Goal: Check status: Check status

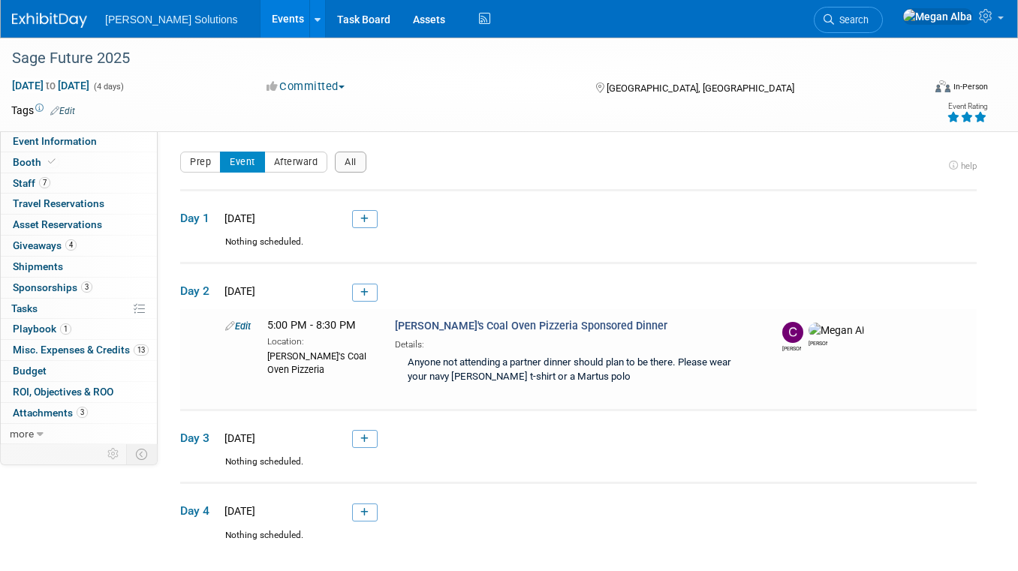
click at [260, 17] on link "Events" at bounding box center [287, 19] width 55 height 38
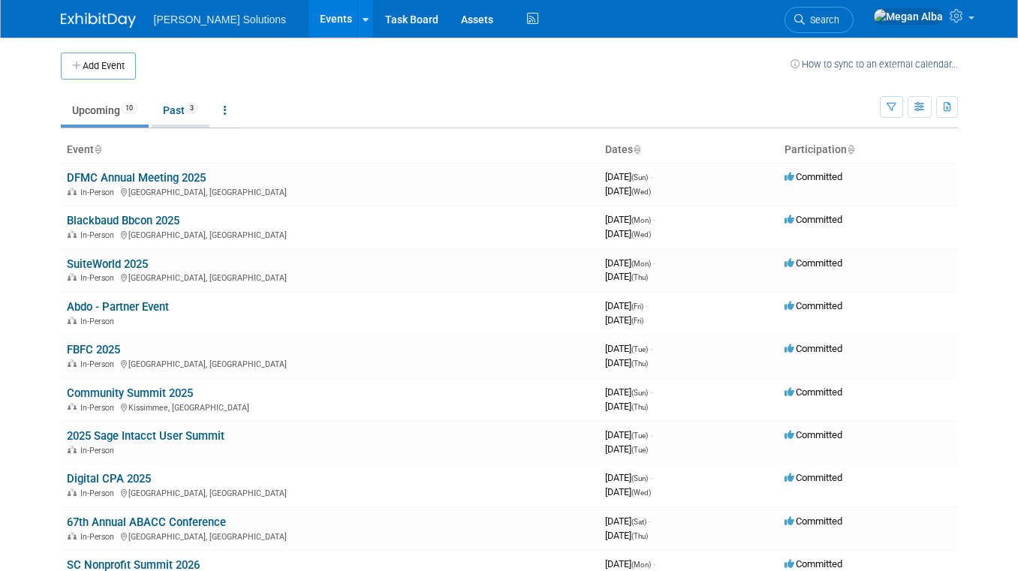
click at [170, 113] on link "Past 3" at bounding box center [181, 110] width 58 height 29
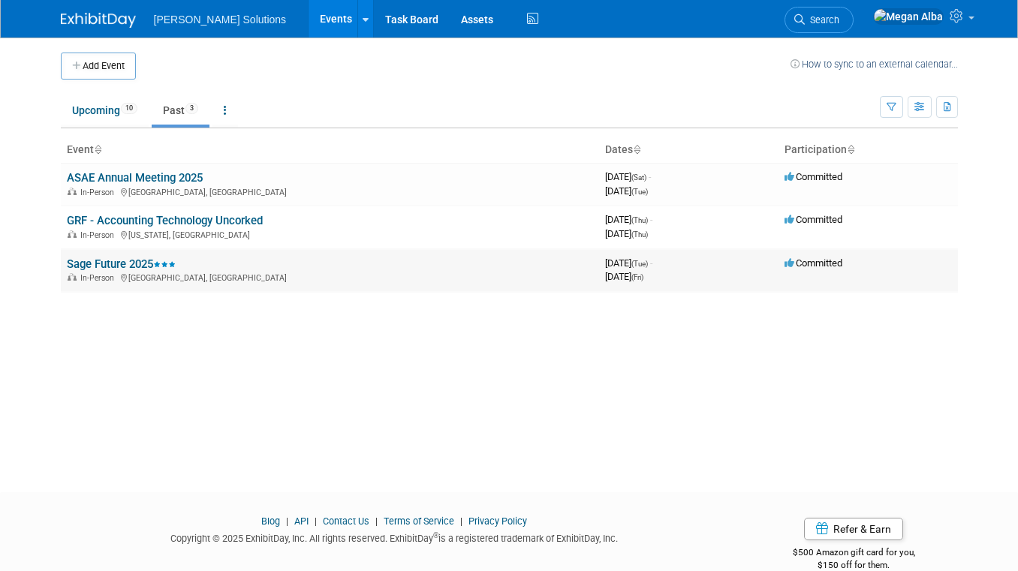
click at [100, 265] on link "Sage Future 2025" at bounding box center [121, 264] width 109 height 14
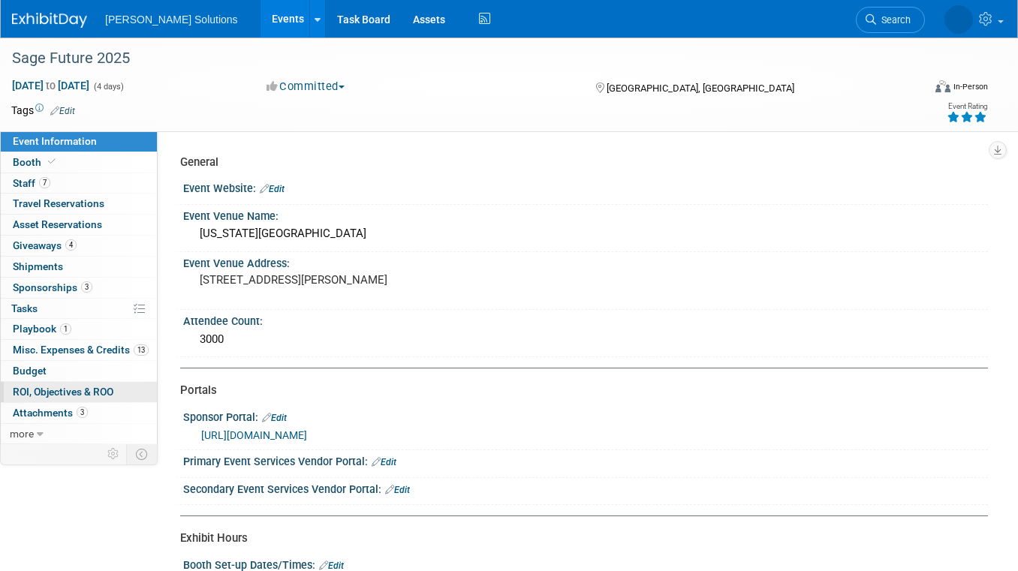
click at [58, 386] on span "ROI, Objectives & ROO 0" at bounding box center [63, 392] width 101 height 12
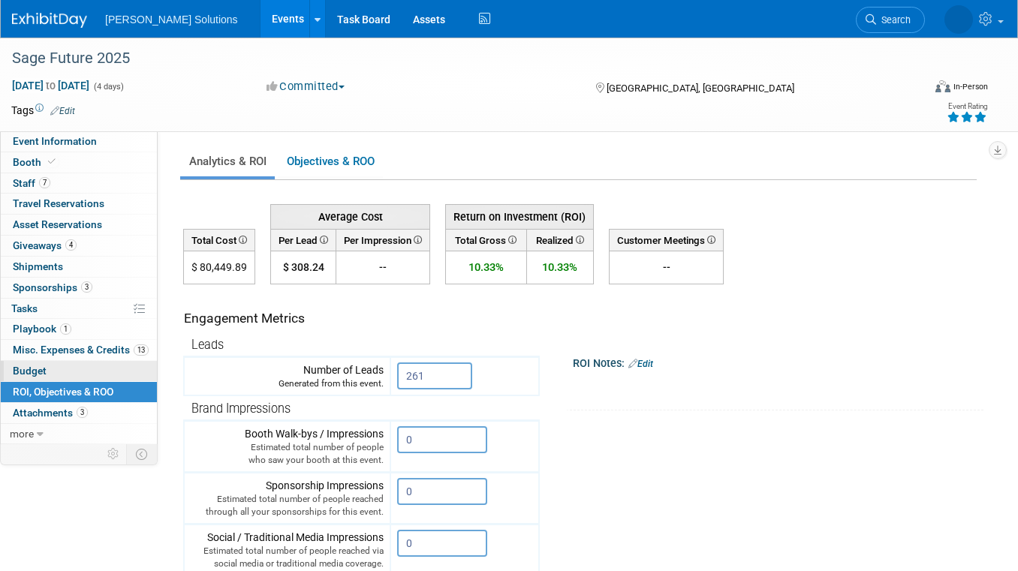
click at [60, 368] on link "Budget" at bounding box center [79, 371] width 156 height 20
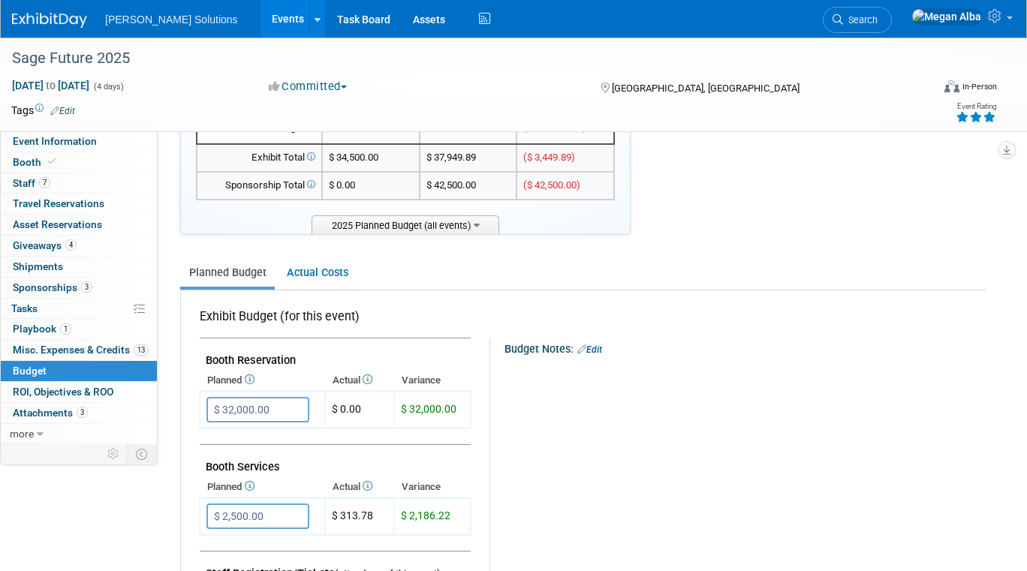
scroll to position [59, 0]
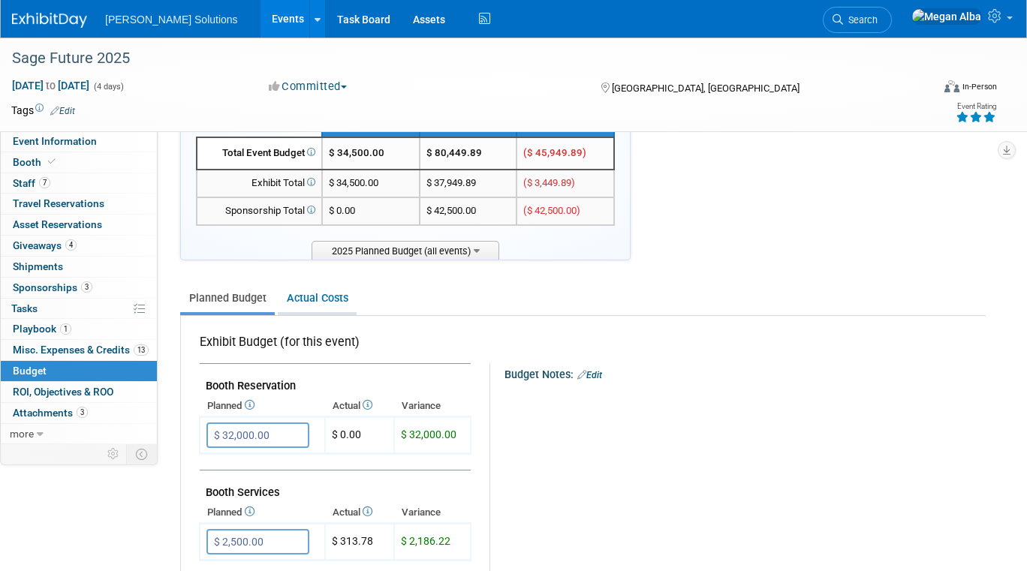
click at [321, 296] on link "Actual Costs" at bounding box center [317, 298] width 79 height 28
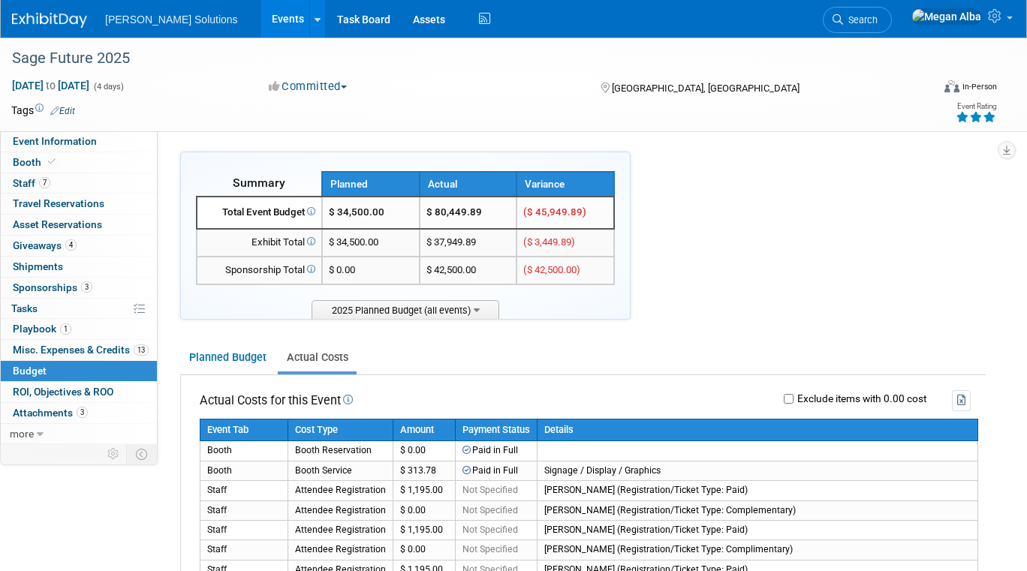
scroll to position [0, 0]
click at [48, 390] on span "ROI, Objectives & ROO 0" at bounding box center [63, 392] width 101 height 12
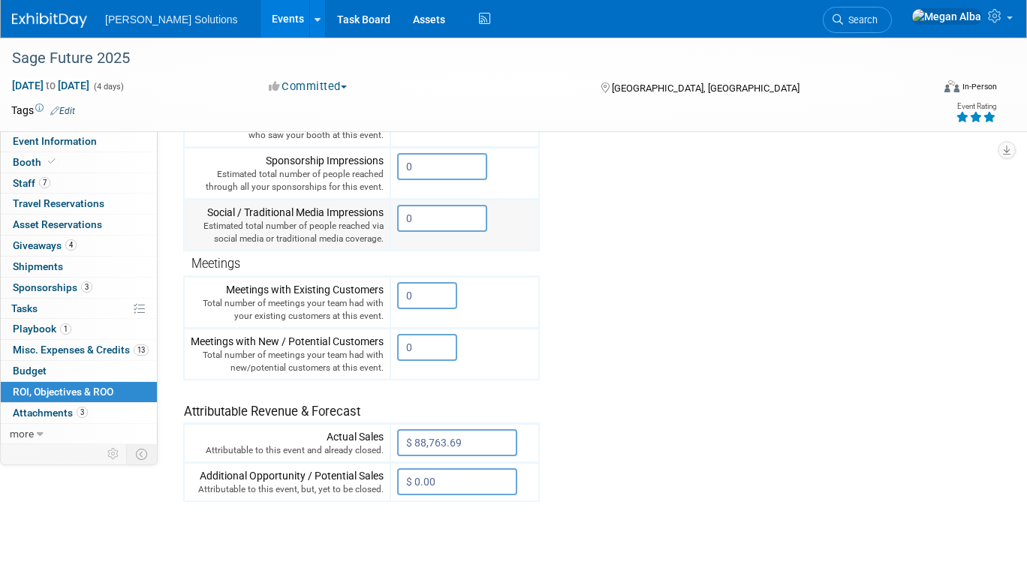
scroll to position [476, 0]
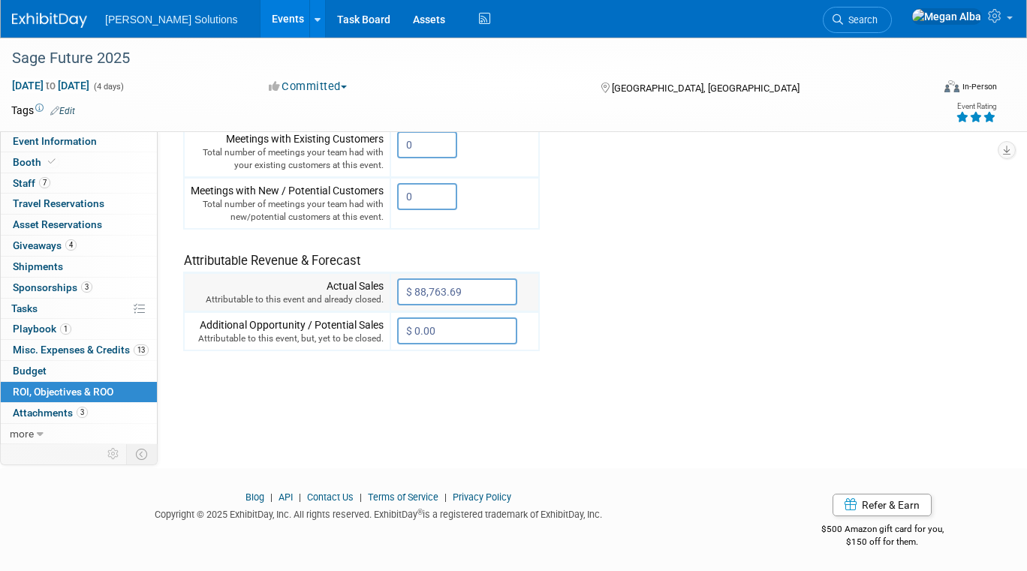
click at [498, 290] on input "$ 88,763.69" at bounding box center [457, 291] width 120 height 27
click at [576, 289] on tr "Engagement Metrics Leads Generated from this event. 261 X Brand Impressions" at bounding box center [584, 80] width 802 height 543
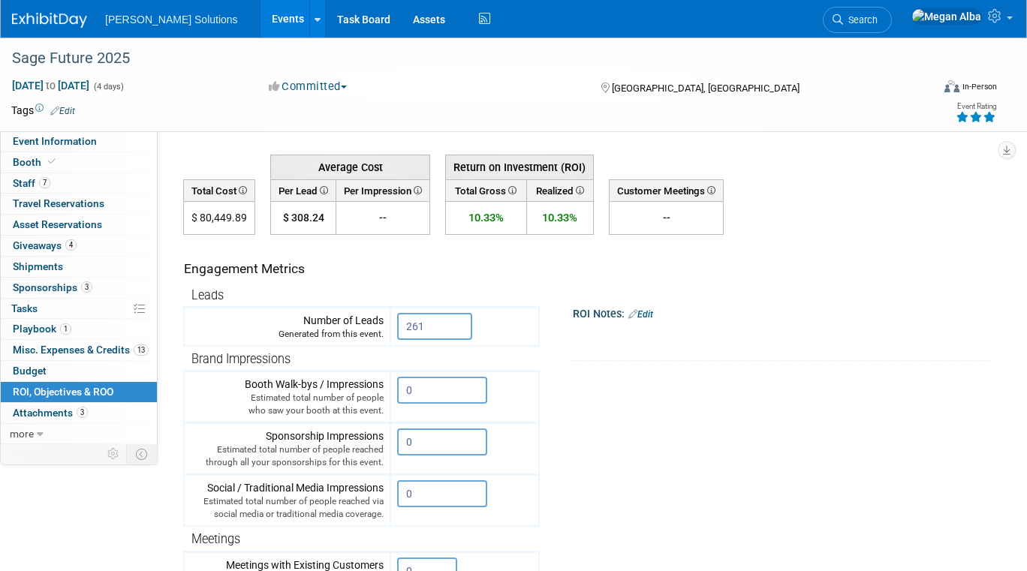
scroll to position [0, 0]
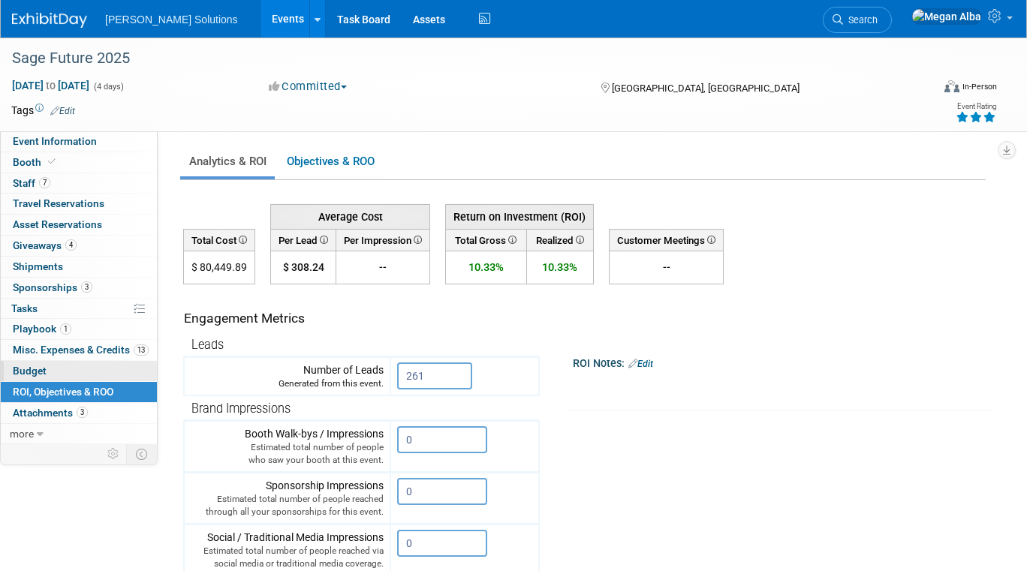
click at [71, 365] on link "Budget" at bounding box center [79, 371] width 156 height 20
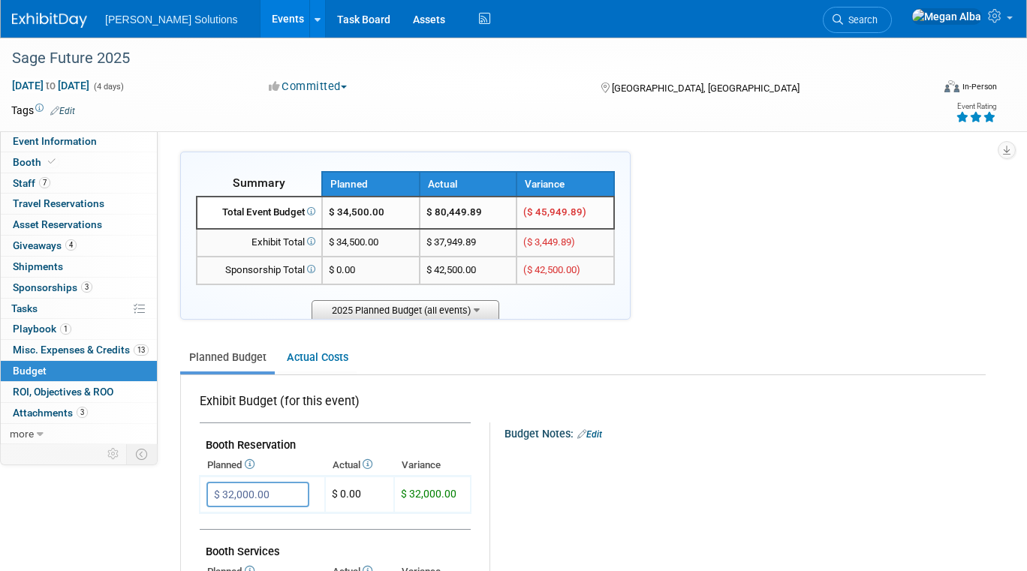
click at [477, 311] on icon at bounding box center [477, 309] width 6 height 10
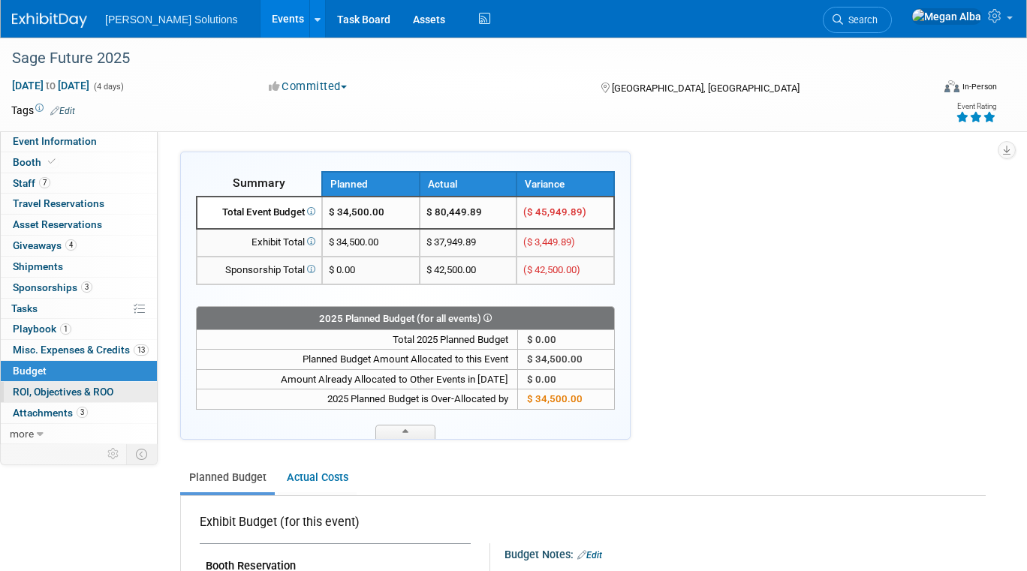
click at [74, 389] on span "ROI, Objectives & ROO 0" at bounding box center [63, 392] width 101 height 12
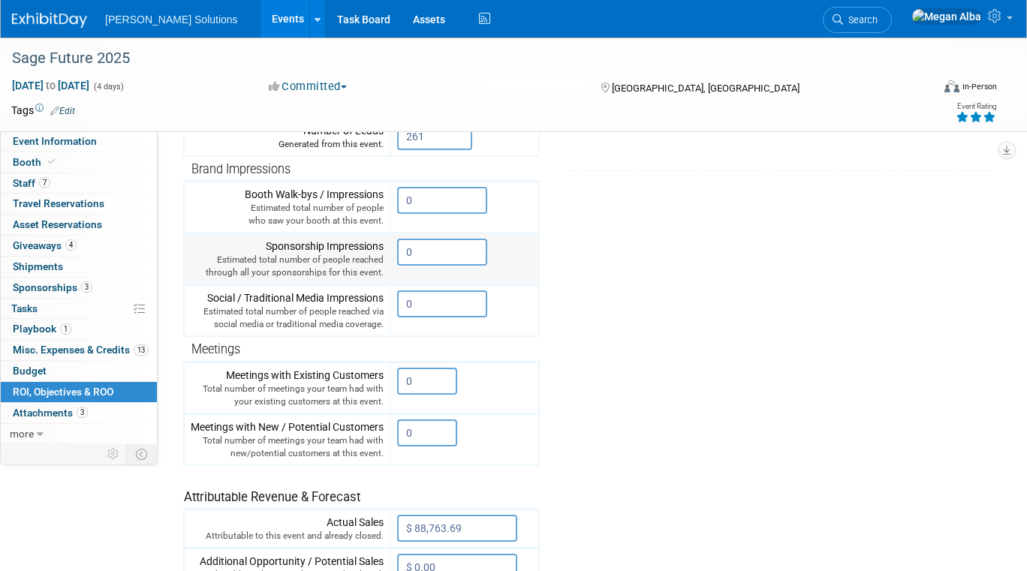
scroll to position [240, 0]
click at [513, 252] on td "0 X" at bounding box center [464, 259] width 149 height 52
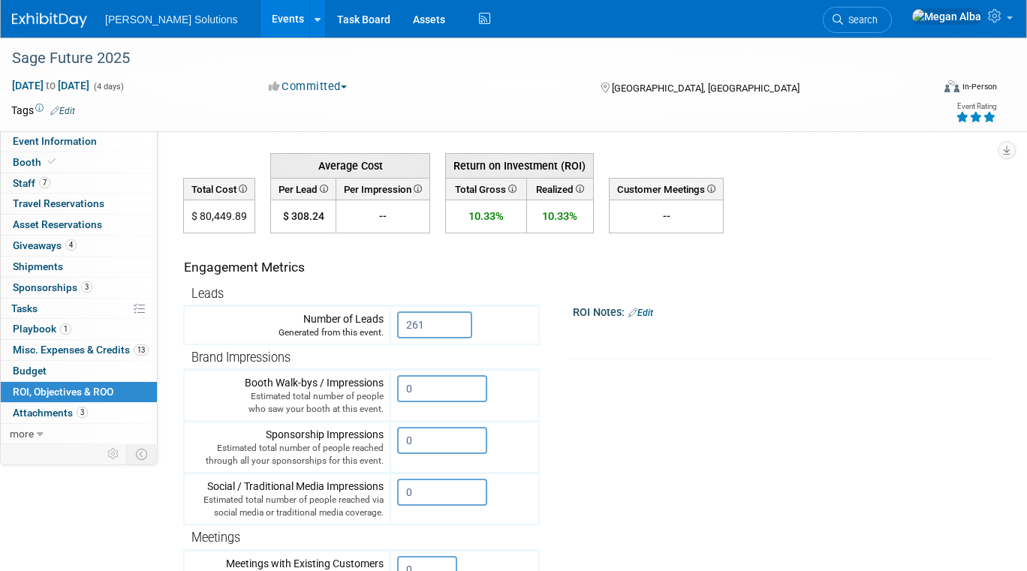
scroll to position [51, 0]
click at [581, 187] on icon at bounding box center [578, 189] width 11 height 8
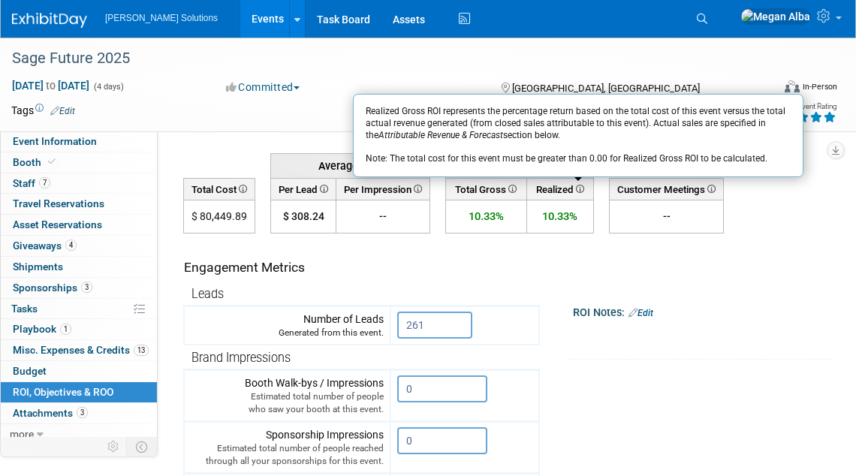
click at [512, 187] on icon at bounding box center [511, 189] width 11 height 8
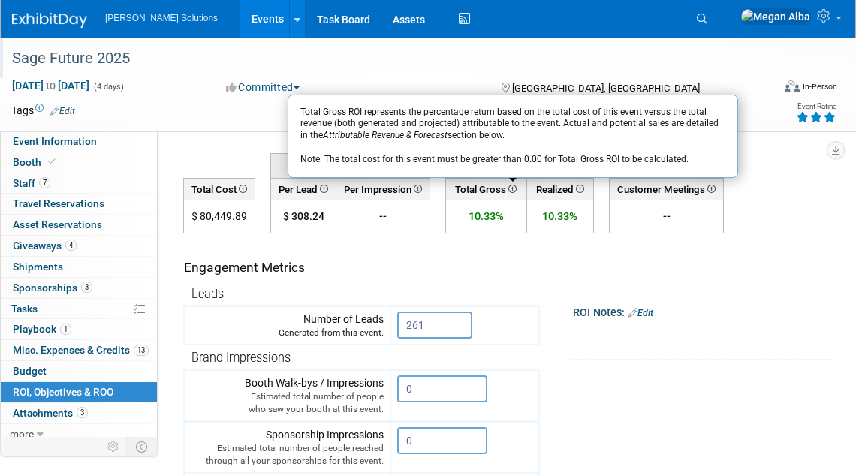
click at [486, 53] on div "Sage Future 2025" at bounding box center [381, 58] width 749 height 27
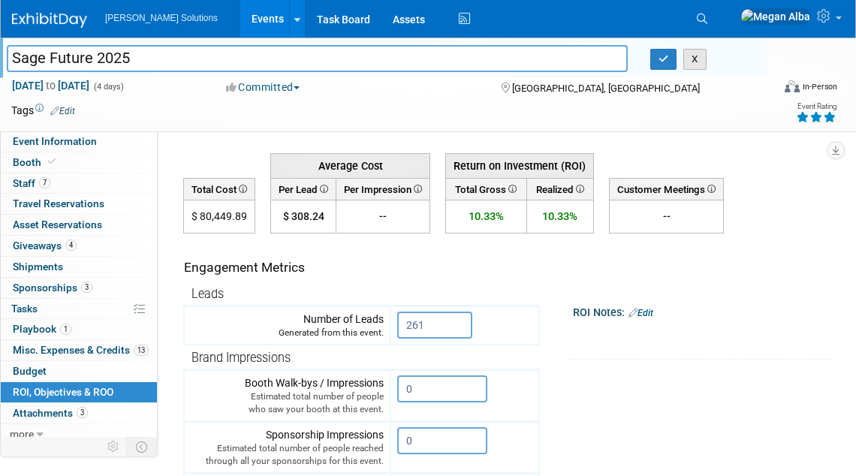
click at [695, 59] on button "X" at bounding box center [694, 59] width 23 height 21
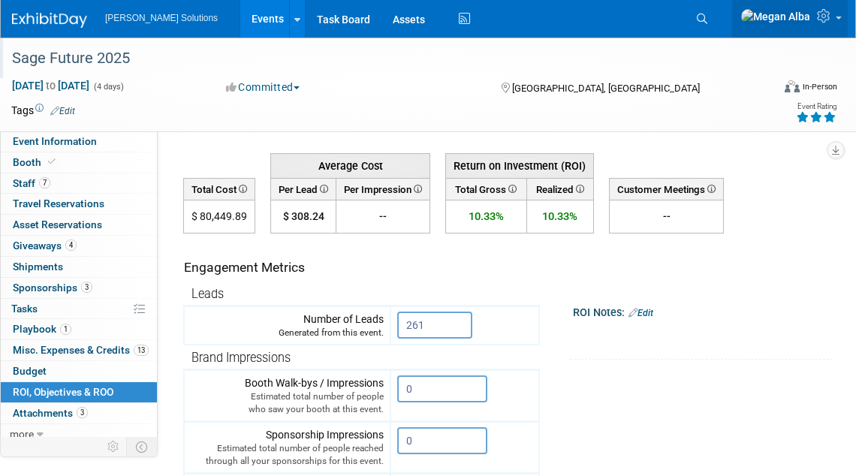
click at [836, 17] on link at bounding box center [790, 19] width 116 height 38
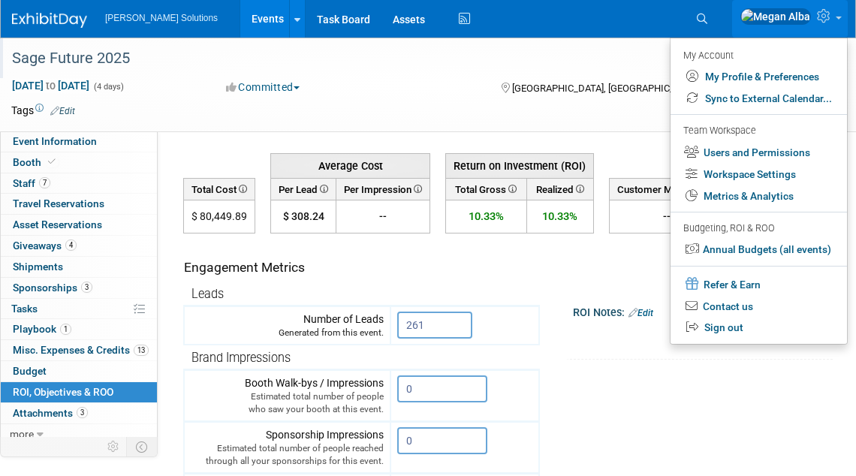
click at [836, 17] on link at bounding box center [790, 19] width 116 height 38
